Goal: Information Seeking & Learning: Check status

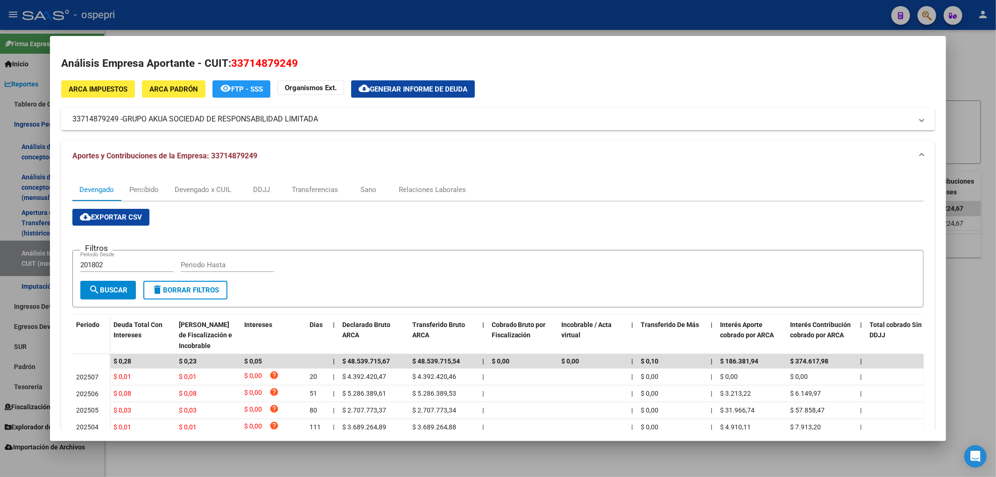
click at [965, 80] on div at bounding box center [498, 238] width 996 height 477
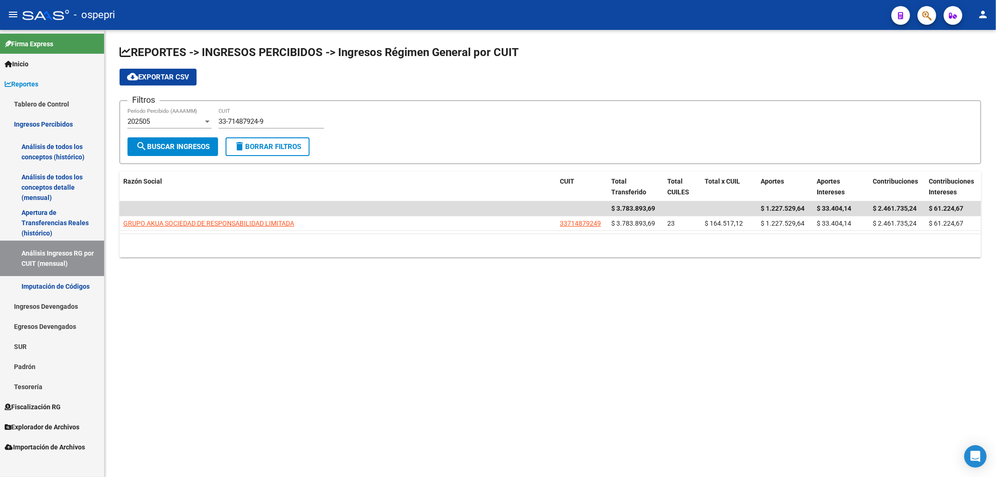
click at [239, 120] on input "33-71487924-9" at bounding box center [270, 121] width 105 height 8
drag, startPoint x: 282, startPoint y: 118, endPoint x: 127, endPoint y: 124, distance: 155.1
click at [127, 124] on form "Filtros 202505 Período Percibido (AAAAMM) 33-71487924-9 CUIT search Buscar Ingr…" at bounding box center [549, 131] width 861 height 63
paste input "0-71149573-4"
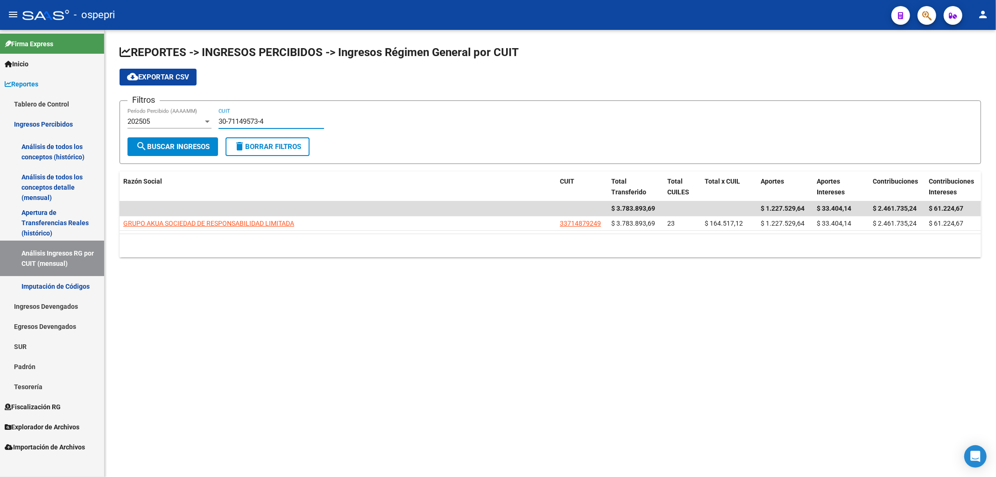
type input "30-71149573-4"
click at [187, 139] on button "search Buscar Ingresos" at bounding box center [172, 146] width 91 height 19
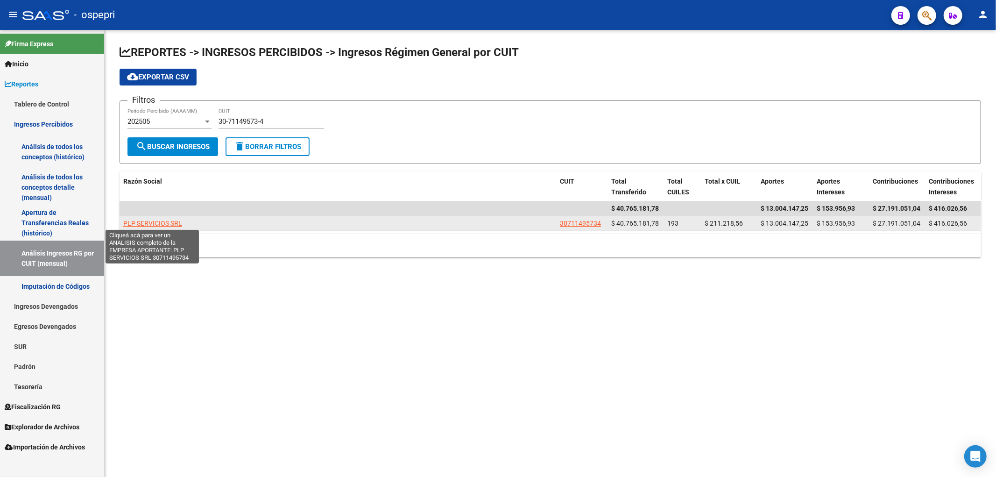
click at [155, 224] on span "PLP SERVICIOS SRL" at bounding box center [152, 222] width 59 height 7
type textarea "30711495734"
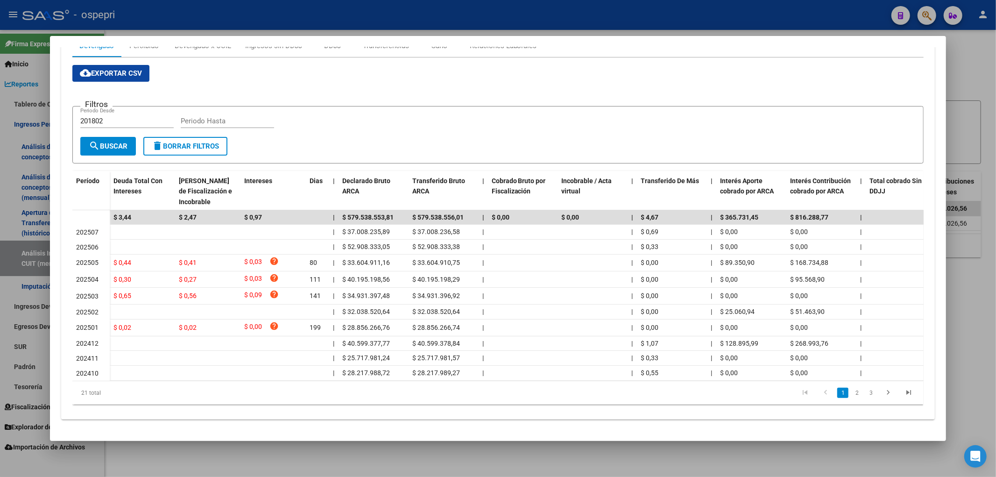
click at [973, 51] on div at bounding box center [498, 238] width 996 height 477
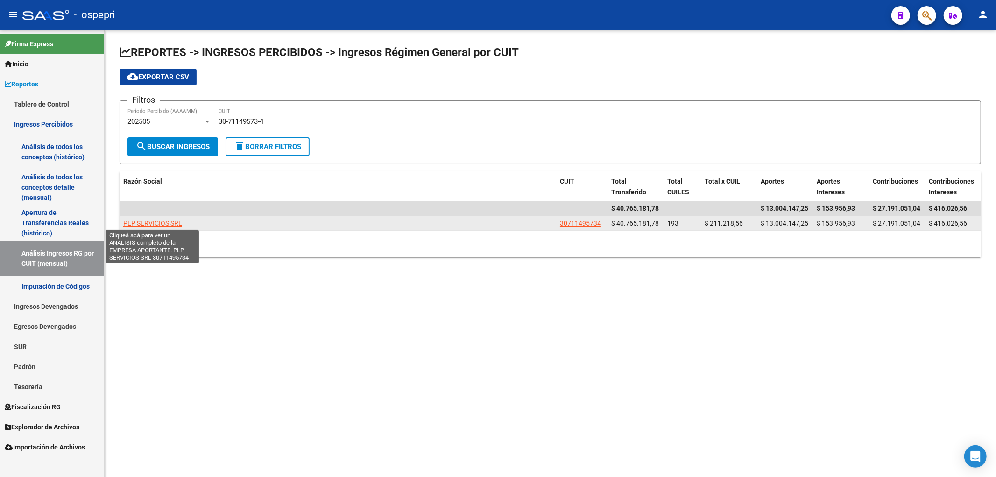
click at [176, 219] on span "PLP SERVICIOS SRL" at bounding box center [152, 222] width 59 height 7
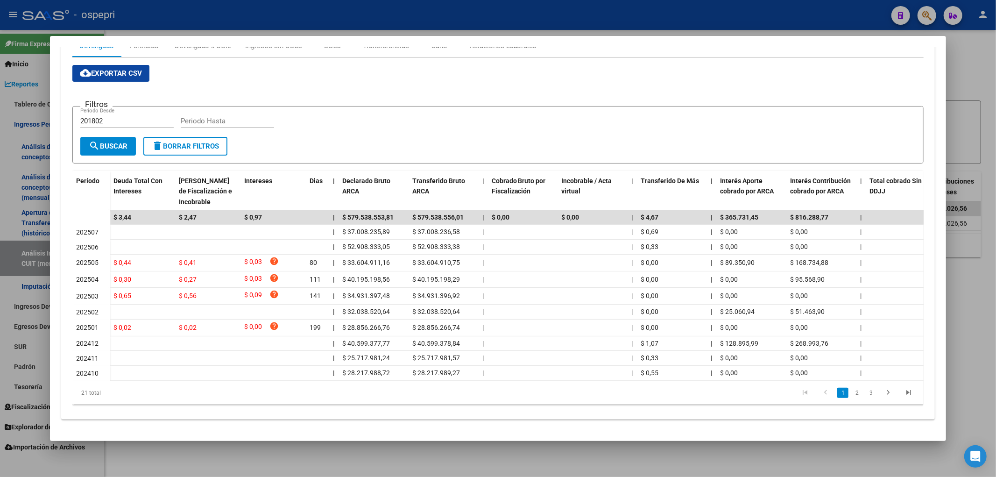
click at [121, 117] on input "201802" at bounding box center [126, 121] width 93 height 8
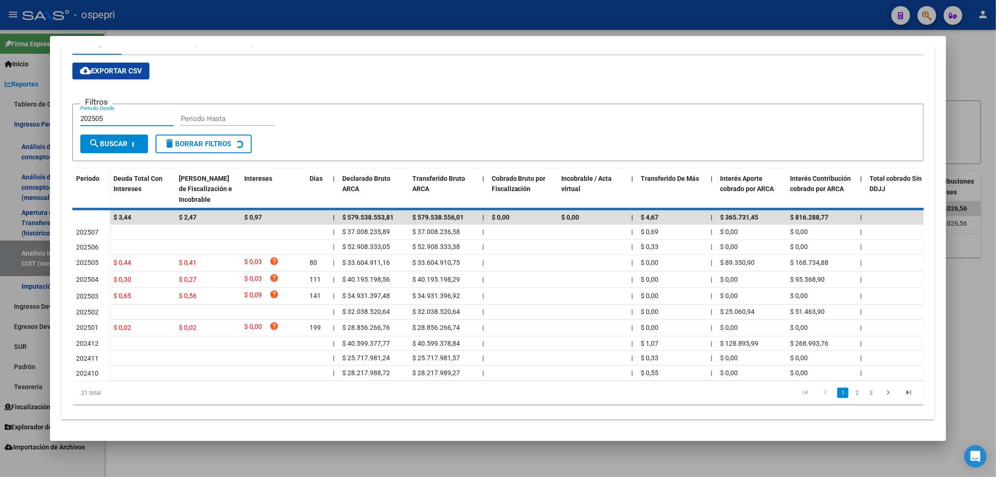
scroll to position [42, 0]
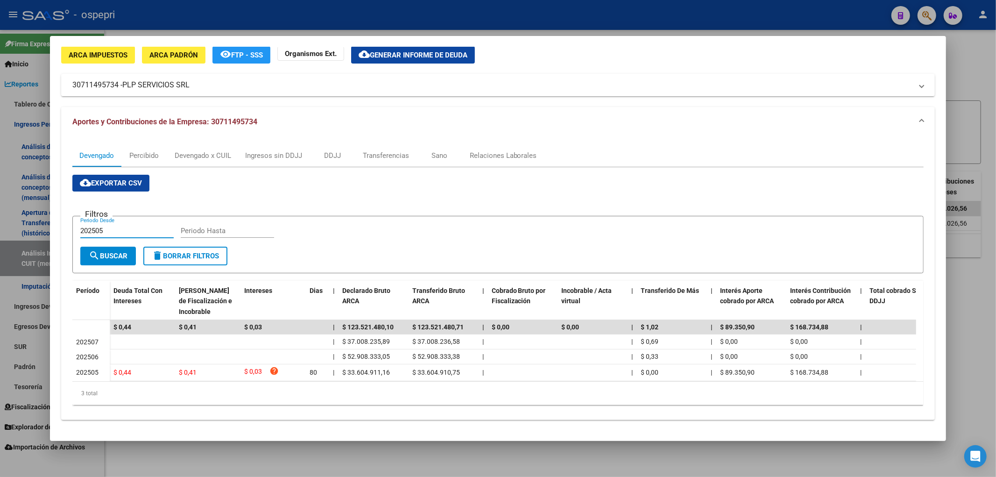
type input "202505"
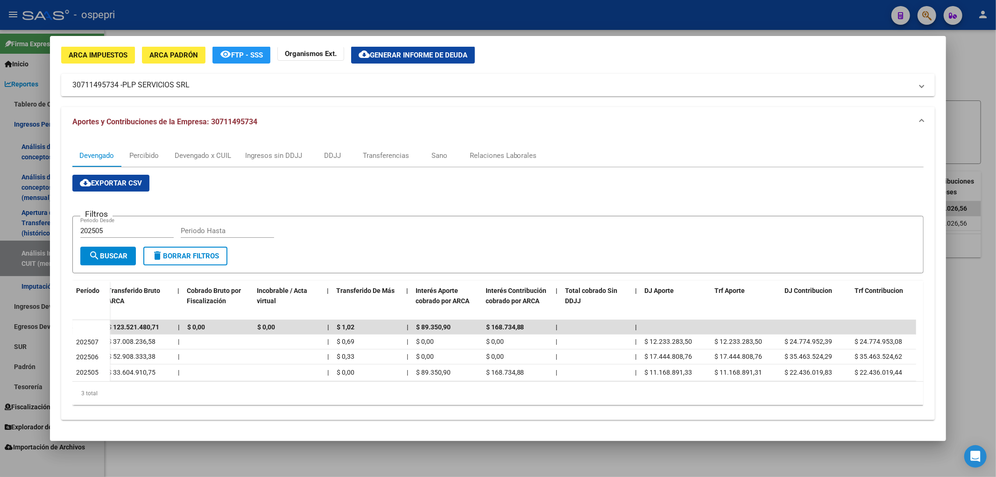
scroll to position [0, 309]
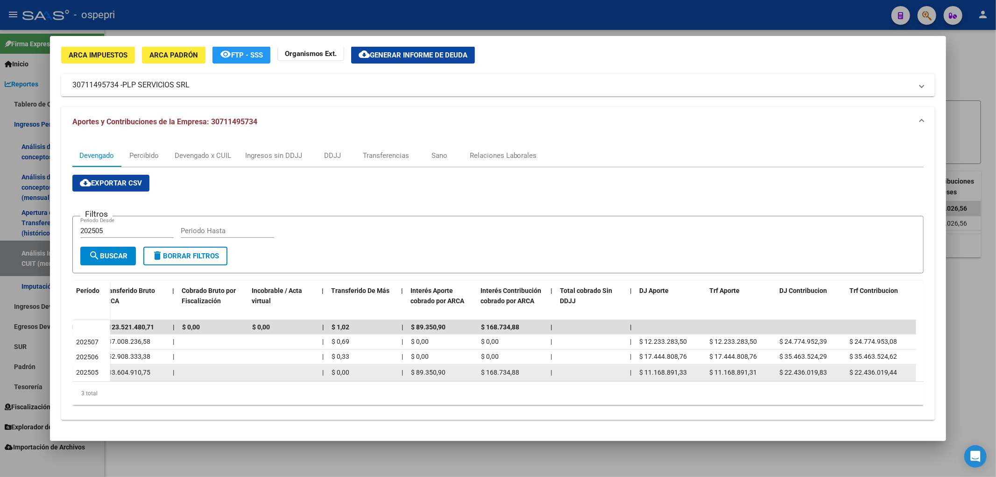
click at [513, 368] on span "$ 168.734,88" at bounding box center [500, 371] width 38 height 7
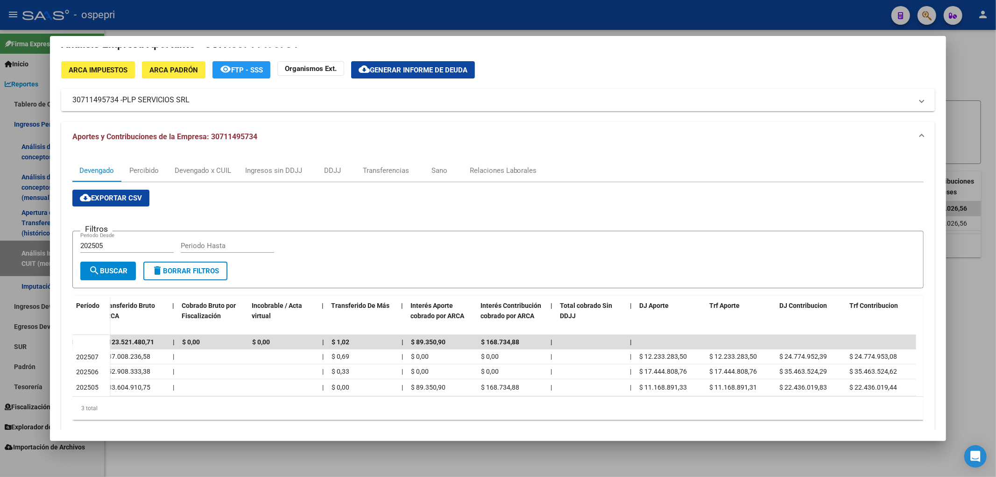
scroll to position [0, 0]
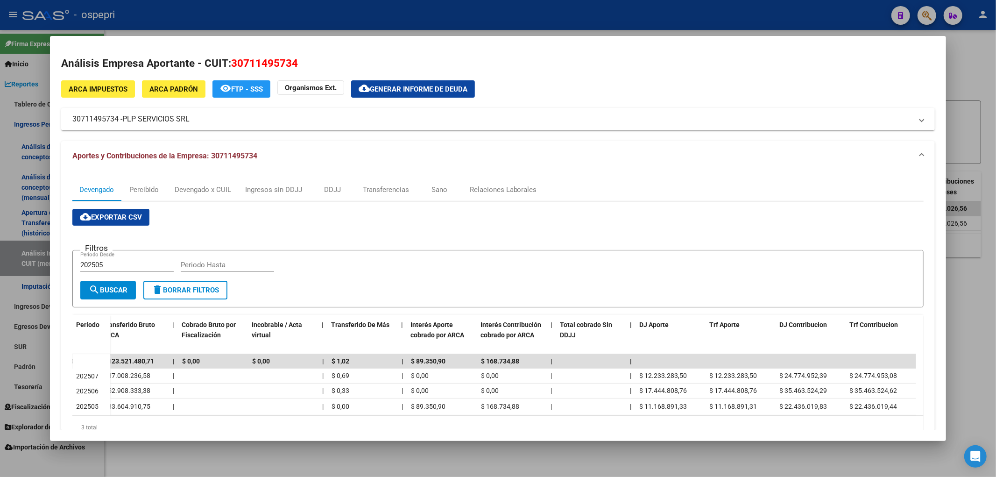
drag, startPoint x: 969, startPoint y: 75, endPoint x: 905, endPoint y: 75, distance: 64.4
click at [966, 76] on div at bounding box center [498, 238] width 996 height 477
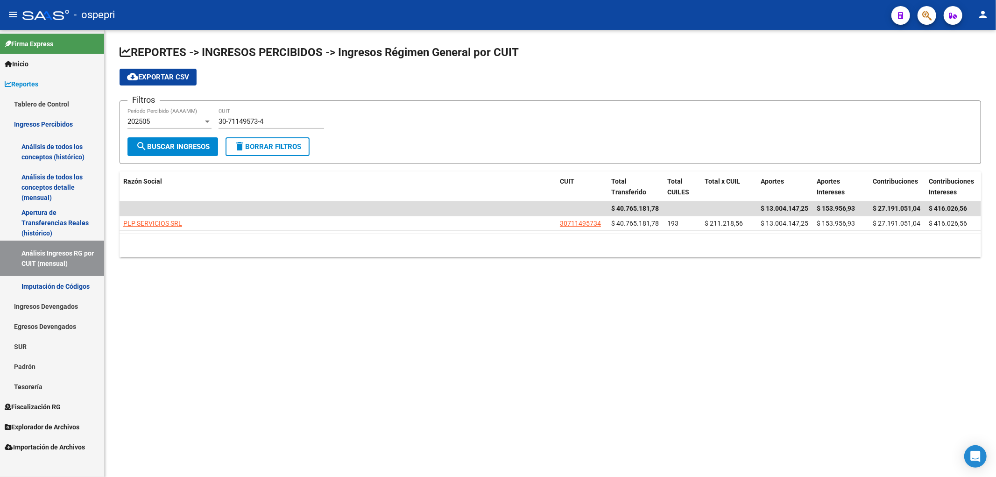
drag, startPoint x: 149, startPoint y: 344, endPoint x: 195, endPoint y: 292, distance: 68.8
click at [150, 344] on mat-sidenav-content "REPORTES -> INGRESOS PERCIBIDOS -> Ingresos Régimen General por CUIT cloud_down…" at bounding box center [550, 253] width 891 height 447
drag, startPoint x: 270, startPoint y: 115, endPoint x: 174, endPoint y: 124, distance: 96.6
click at [174, 124] on div "Filtros 202505 Período Percibido (AAAAMM) 30-71149573-4 CUIT" at bounding box center [549, 122] width 845 height 29
drag, startPoint x: 271, startPoint y: 122, endPoint x: 168, endPoint y: 123, distance: 102.7
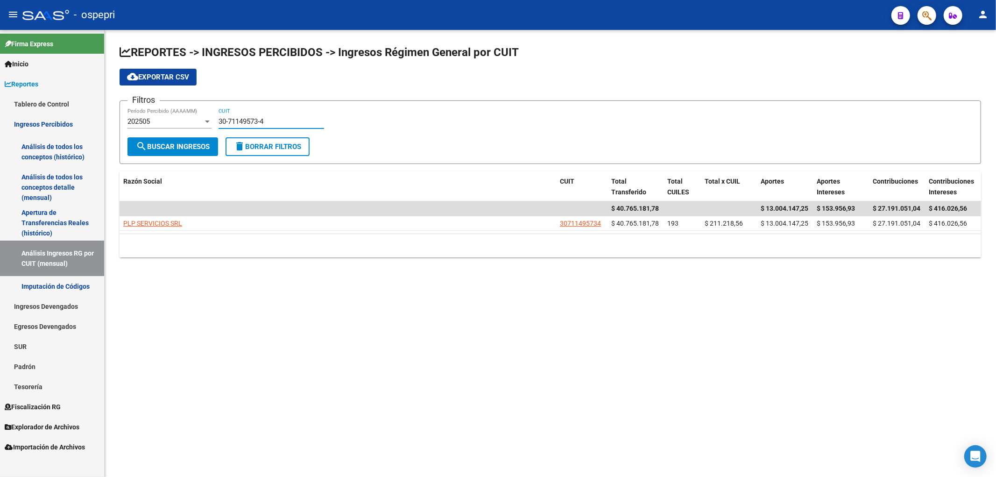
click at [168, 123] on div "Filtros 202505 Período Percibido (AAAAMM) 30-71149573-4 CUIT" at bounding box center [549, 122] width 845 height 29
click at [176, 145] on span "search Buscar Ingresos" at bounding box center [173, 146] width 74 height 8
click at [134, 348] on mat-sidenav-content "REPORTES -> INGRESOS PERCIBIDOS -> Ingresos Régimen General por CUIT cloud_down…" at bounding box center [550, 253] width 891 height 447
drag, startPoint x: 272, startPoint y: 121, endPoint x: 106, endPoint y: 110, distance: 165.6
click at [106, 110] on div "REPORTES -> INGRESOS PERCIBIDOS -> Ingresos Régimen General por CUIT cloud_down…" at bounding box center [550, 158] width 891 height 257
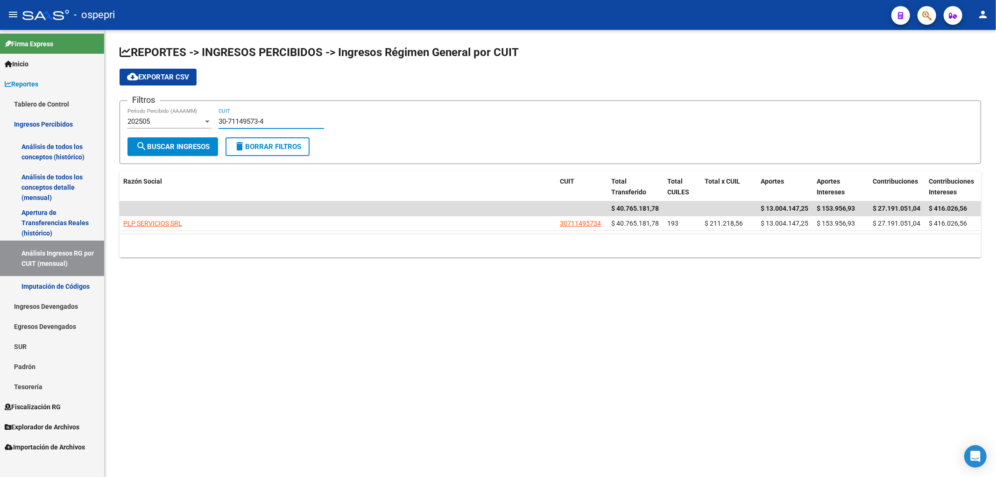
paste input "0944199-6"
type input "30-70944199-6"
click at [167, 157] on form "Filtros 202505 Período Percibido (AAAAMM) 30-70944199-6 CUIT search Buscar Ingr…" at bounding box center [549, 131] width 861 height 63
click at [171, 151] on button "search Buscar Ingresos" at bounding box center [172, 146] width 91 height 19
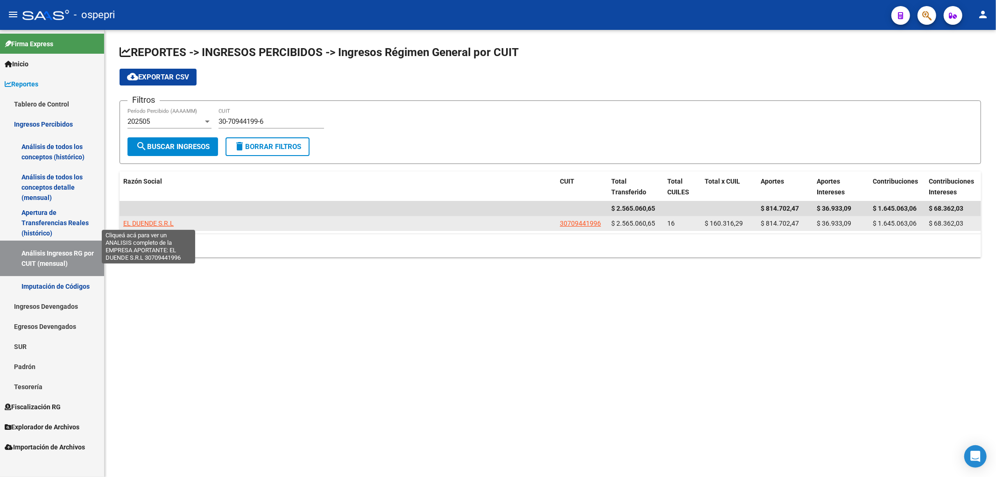
click at [141, 219] on span "EL DUENDE S.R.L" at bounding box center [148, 222] width 50 height 7
type textarea "30709441996"
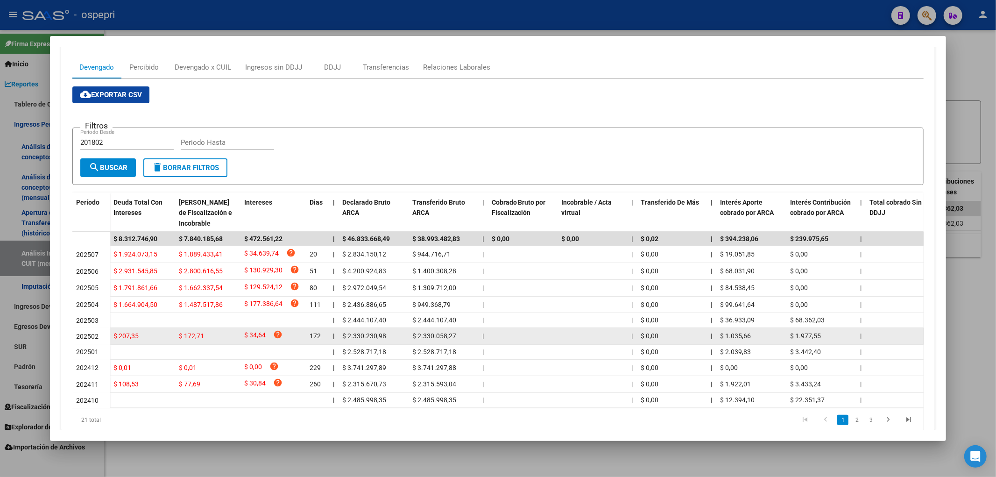
scroll to position [155, 0]
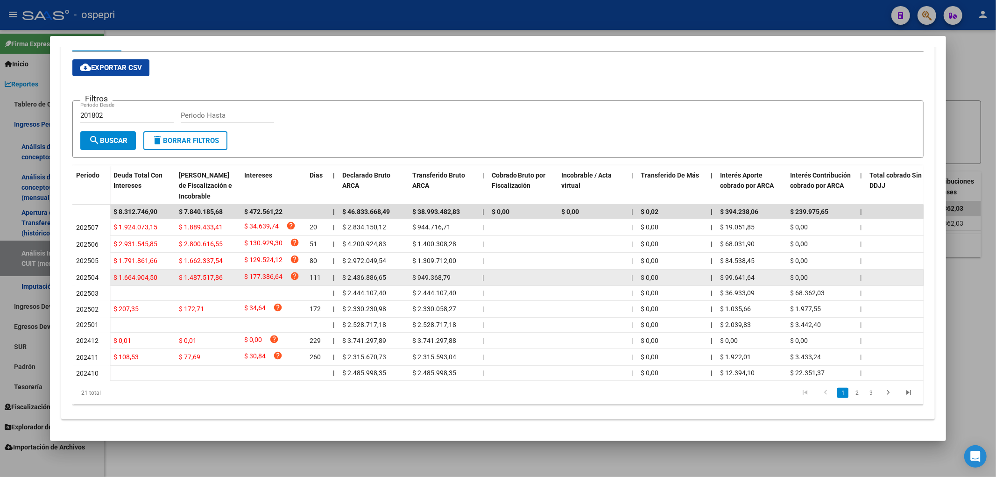
click at [143, 269] on datatable-body-cell "$ 1.664.904,50" at bounding box center [142, 277] width 65 height 16
click at [122, 274] on span "$ 1.664.904,50" at bounding box center [135, 277] width 44 height 7
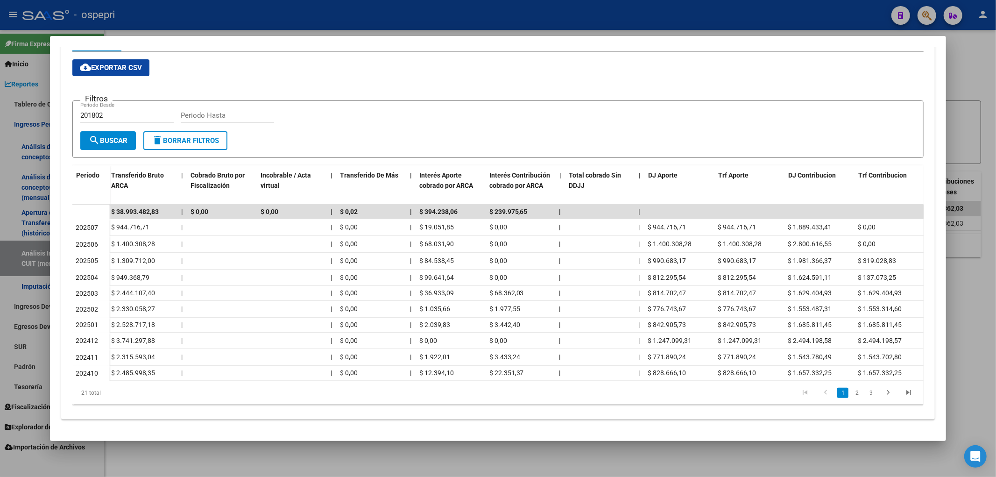
scroll to position [0, 0]
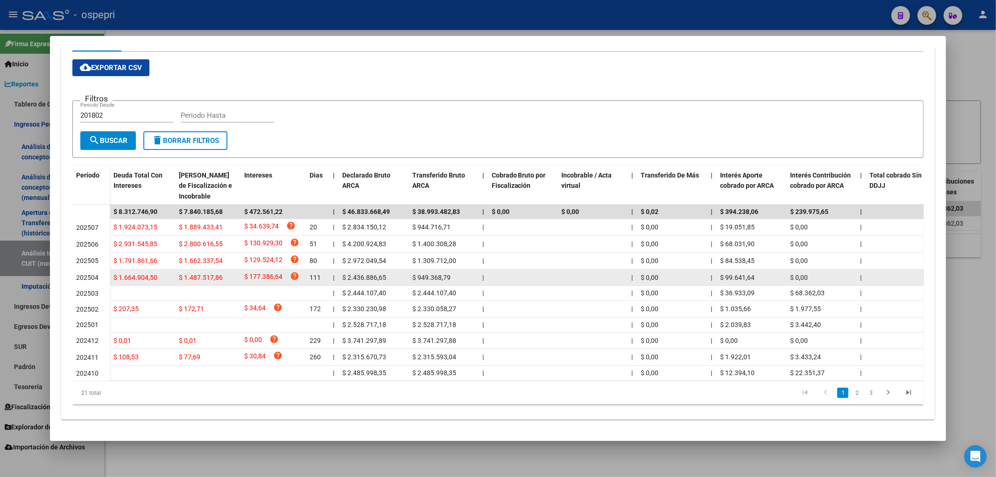
click at [206, 274] on span "$ 1.487.517,86" at bounding box center [201, 277] width 44 height 7
click at [151, 269] on datatable-body-cell "$ 1.664.904,50" at bounding box center [142, 277] width 65 height 16
